Goal: Information Seeking & Learning: Learn about a topic

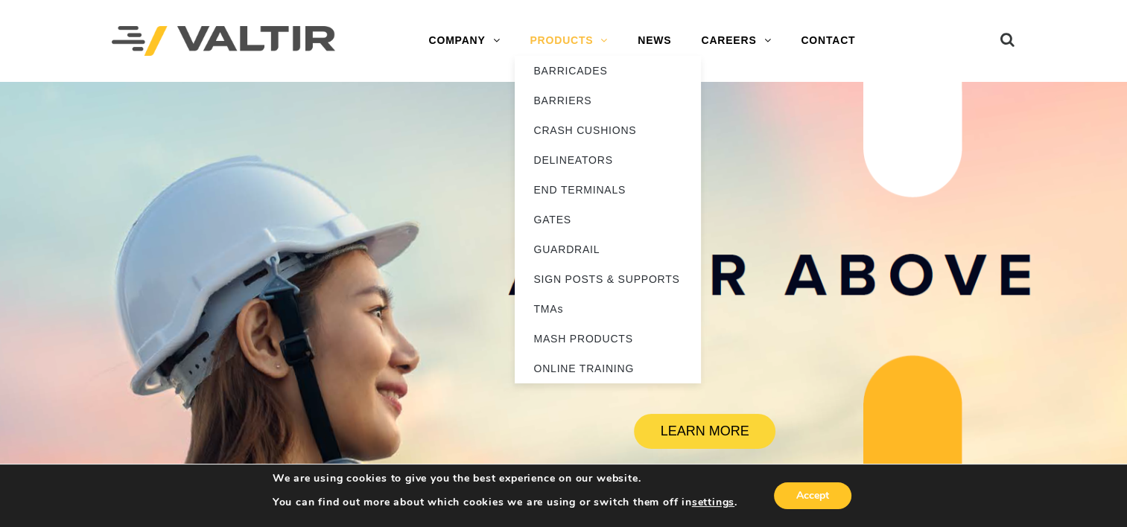
click at [569, 36] on link "PRODUCTS" at bounding box center [569, 41] width 108 height 30
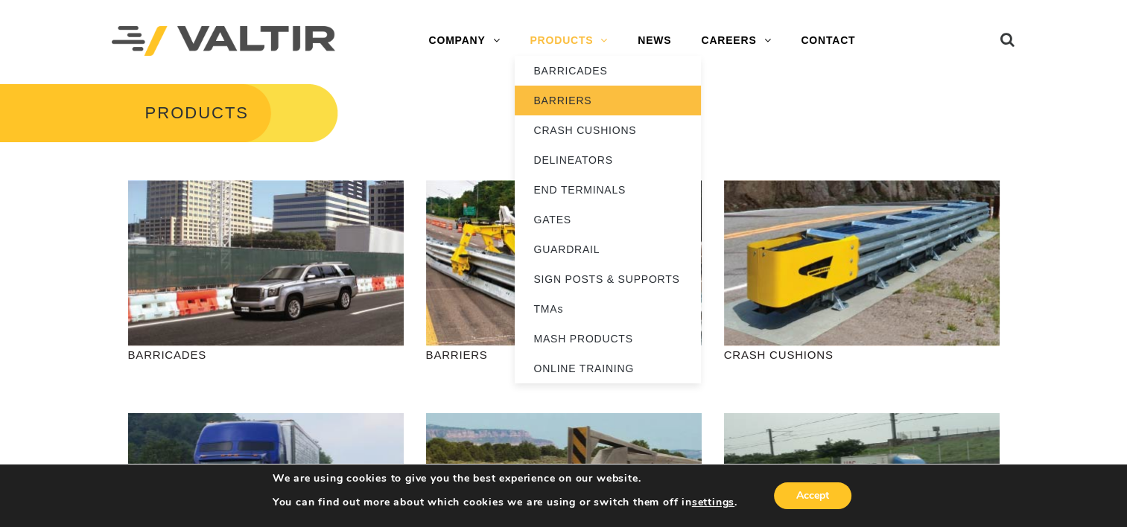
click at [557, 90] on link "BARRIERS" at bounding box center [608, 101] width 186 height 30
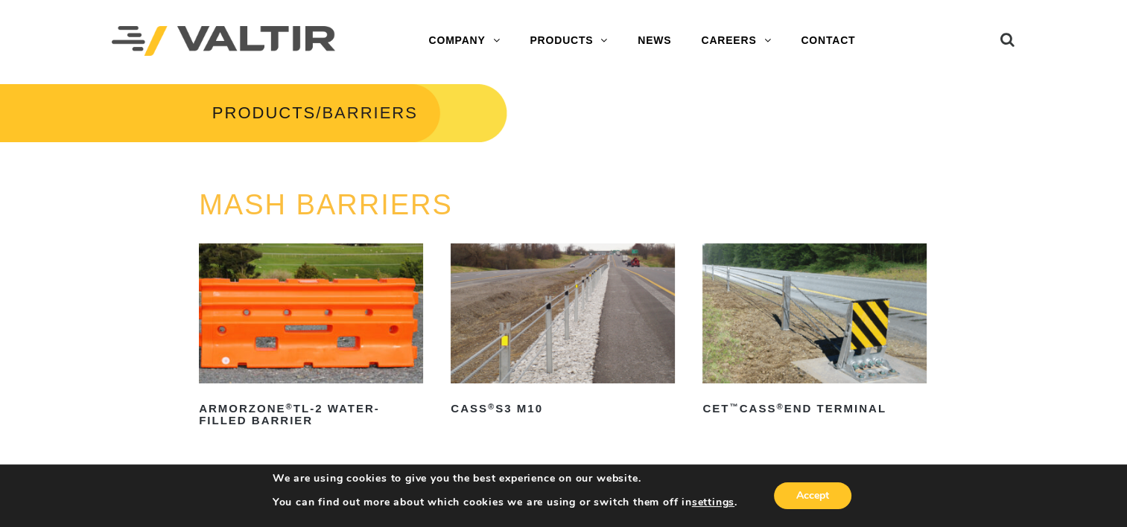
click at [373, 261] on img at bounding box center [311, 314] width 224 height 140
